Goal: Check status

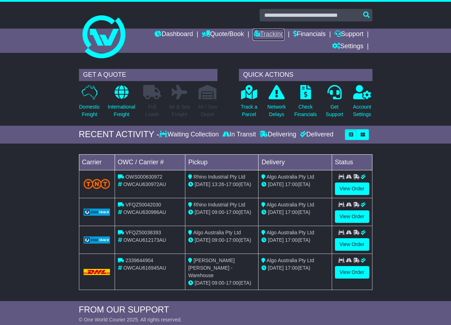
click at [263, 34] on link "Tracking" at bounding box center [268, 35] width 31 height 12
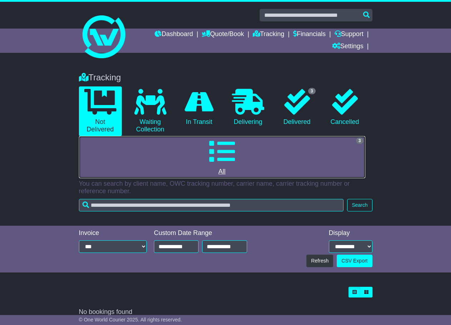
click at [286, 166] on link "3 All" at bounding box center [222, 157] width 287 height 42
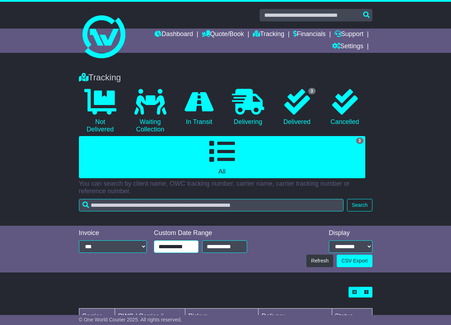
click at [178, 248] on input "**********" at bounding box center [176, 247] width 45 height 13
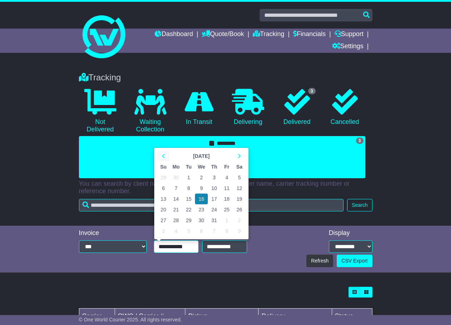
click at [164, 154] on icon at bounding box center [163, 156] width 3 height 5
click at [167, 176] on td "1" at bounding box center [163, 177] width 13 height 11
type input "**********"
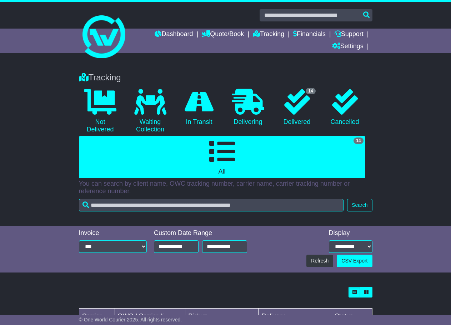
click at [407, 175] on div "Tracking 0 Not Delivered 0 Waiting Collection 0 In Transit 0 Delivering 0" at bounding box center [225, 145] width 451 height 160
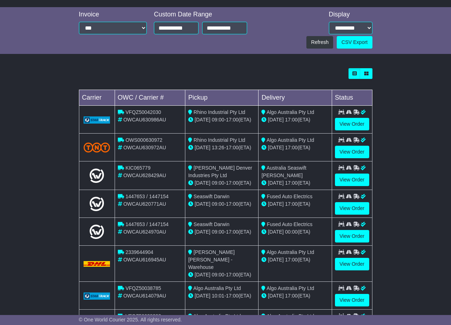
scroll to position [250, 0]
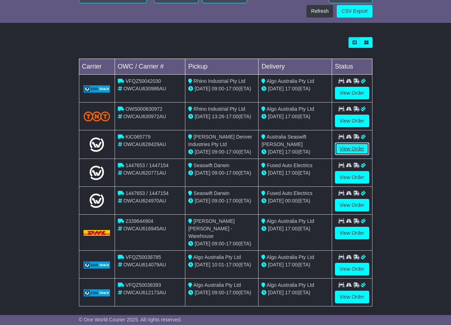
click at [346, 149] on link "View Order" at bounding box center [352, 149] width 34 height 13
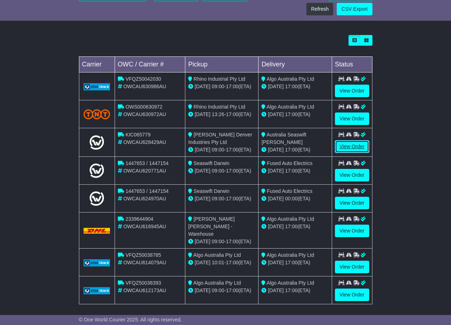
scroll to position [257, 0]
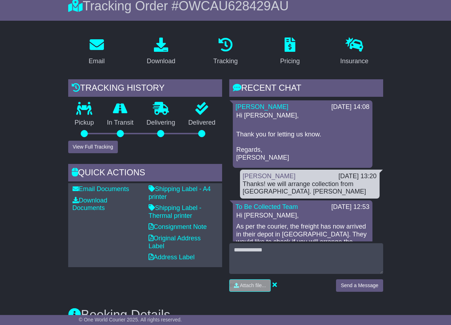
scroll to position [74, 0]
